Goal: Find specific page/section

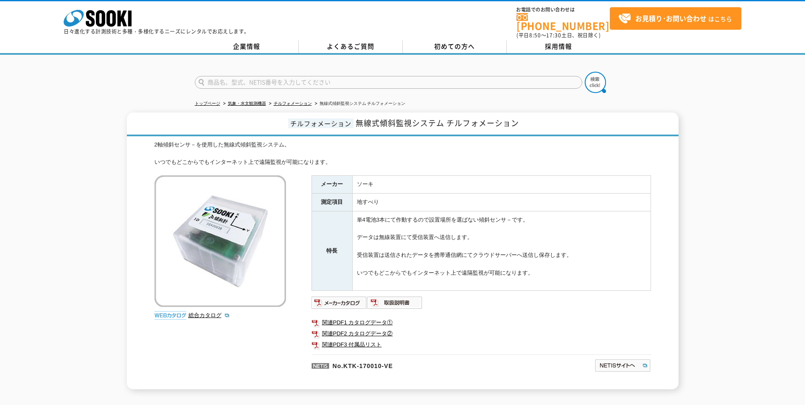
click at [290, 76] on input "text" at bounding box center [388, 82] width 387 height 13
type input "m"
type input "k"
type input "描"
click at [283, 89] on div "ブザー付き大型回転灯" at bounding box center [275, 94] width 160 height 11
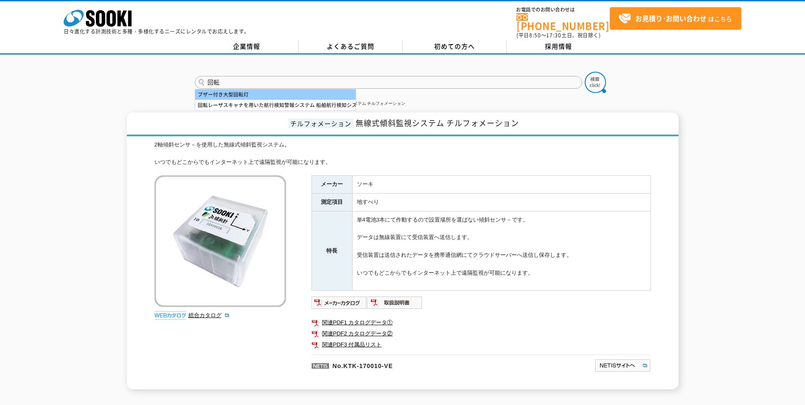
type input "ブザー付き大型回転灯"
click at [595, 77] on img at bounding box center [595, 82] width 21 height 21
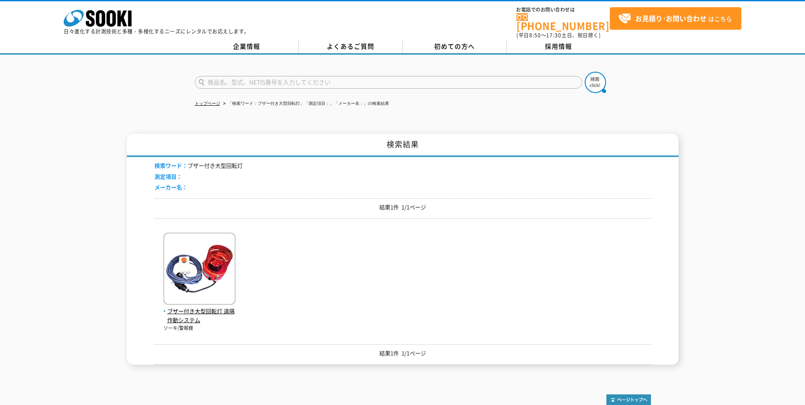
click at [279, 76] on input "text" at bounding box center [388, 82] width 387 height 13
type input "遠"
type input "無線式傾斜監視システム　Webチルフォーメーション用回転灯"
click at [589, 76] on img at bounding box center [595, 82] width 21 height 21
